Goal: Task Accomplishment & Management: Use online tool/utility

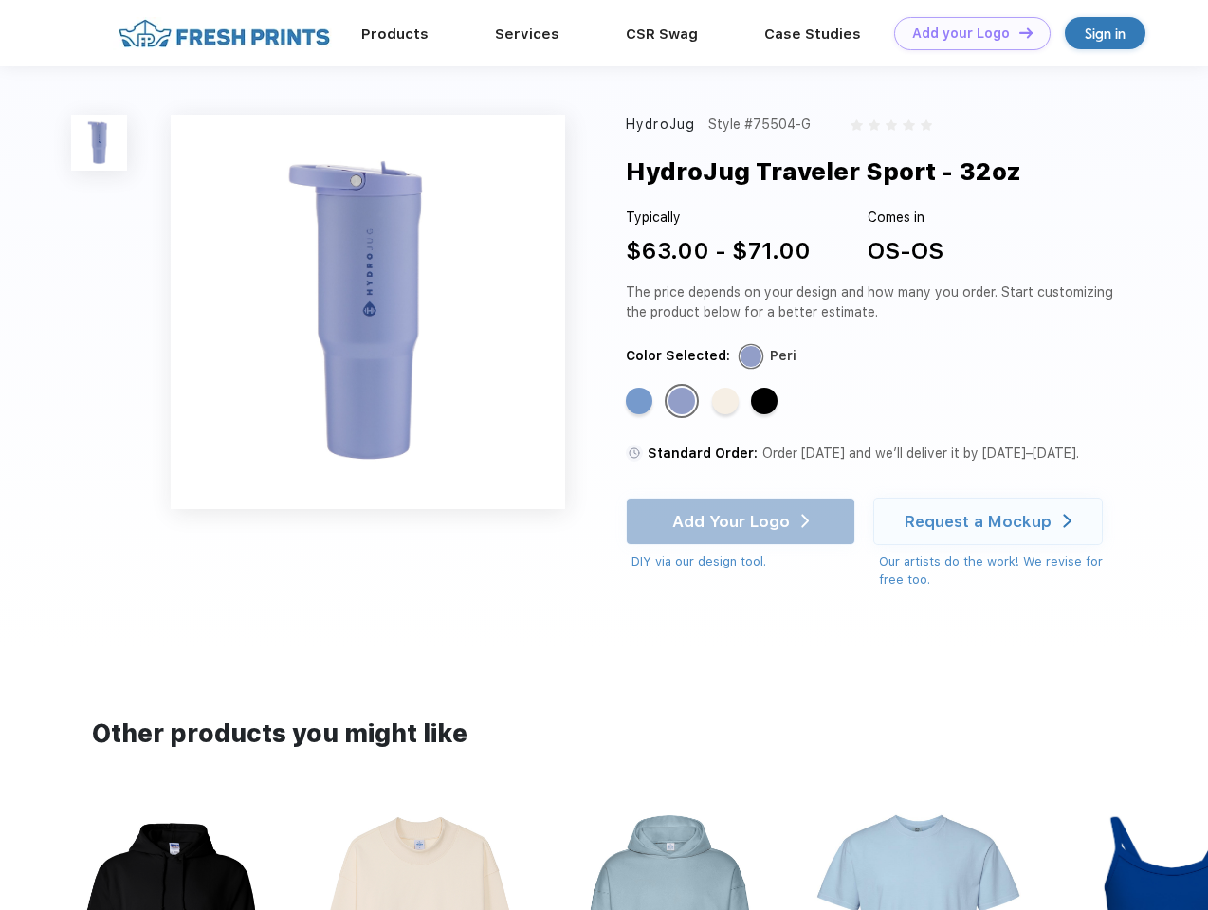
click at [965, 33] on link "Add your Logo Design Tool" at bounding box center [972, 33] width 156 height 33
click at [0, 0] on div "Design Tool" at bounding box center [0, 0] width 0 height 0
click at [1018, 32] on link "Add your Logo Design Tool" at bounding box center [972, 33] width 156 height 33
click at [100, 142] on img at bounding box center [99, 143] width 56 height 56
click at [641, 402] on div "Standard Color" at bounding box center [639, 401] width 27 height 27
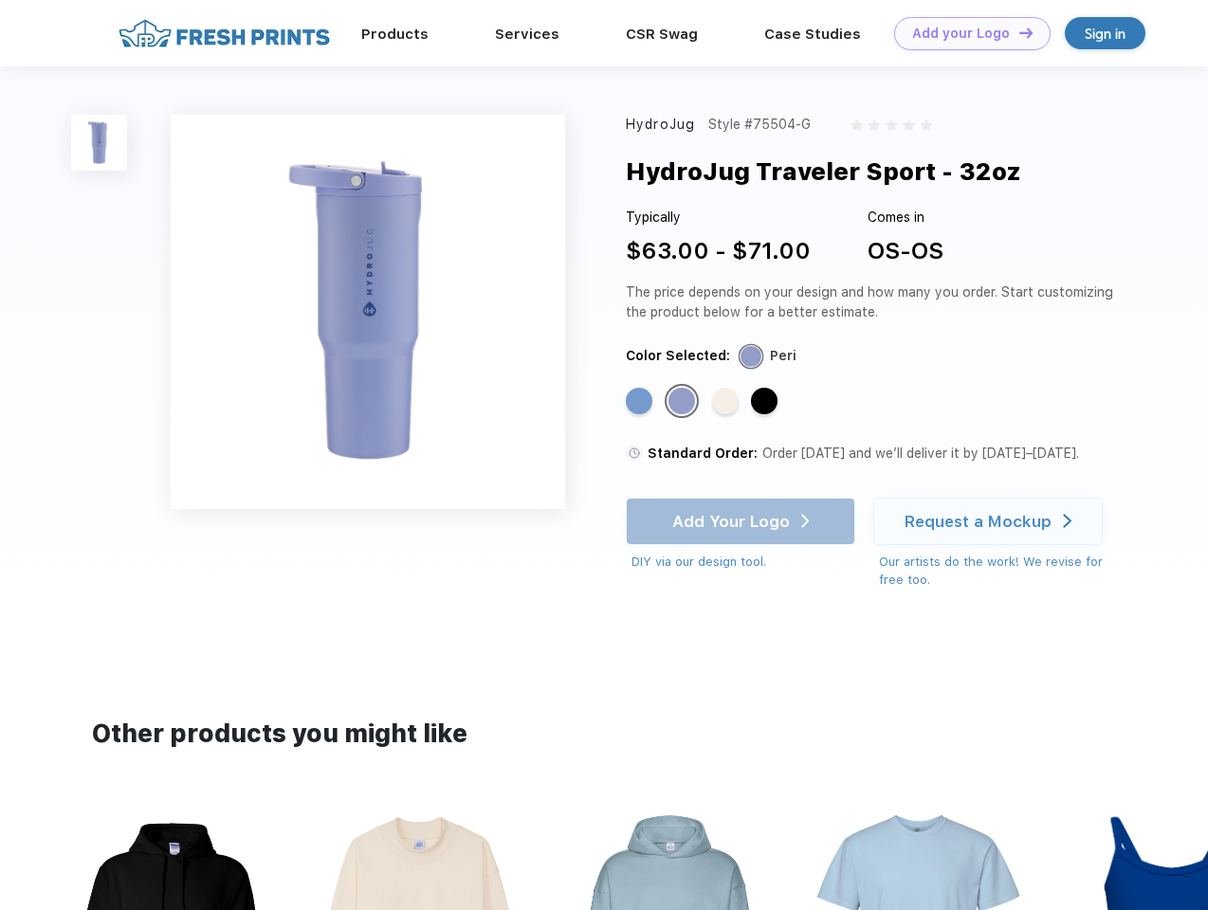
click at [684, 402] on div "Standard Color" at bounding box center [682, 401] width 27 height 27
click at [727, 402] on div "Standard Color" at bounding box center [725, 401] width 27 height 27
click at [766, 402] on div "Standard Color" at bounding box center [764, 401] width 27 height 27
click at [743, 522] on div "Add Your Logo DIY via our design tool. Ah shoot! This product isn't up in our d…" at bounding box center [740, 535] width 229 height 74
click at [991, 522] on div "Request a Mockup" at bounding box center [978, 521] width 147 height 19
